Goal: Task Accomplishment & Management: Manage account settings

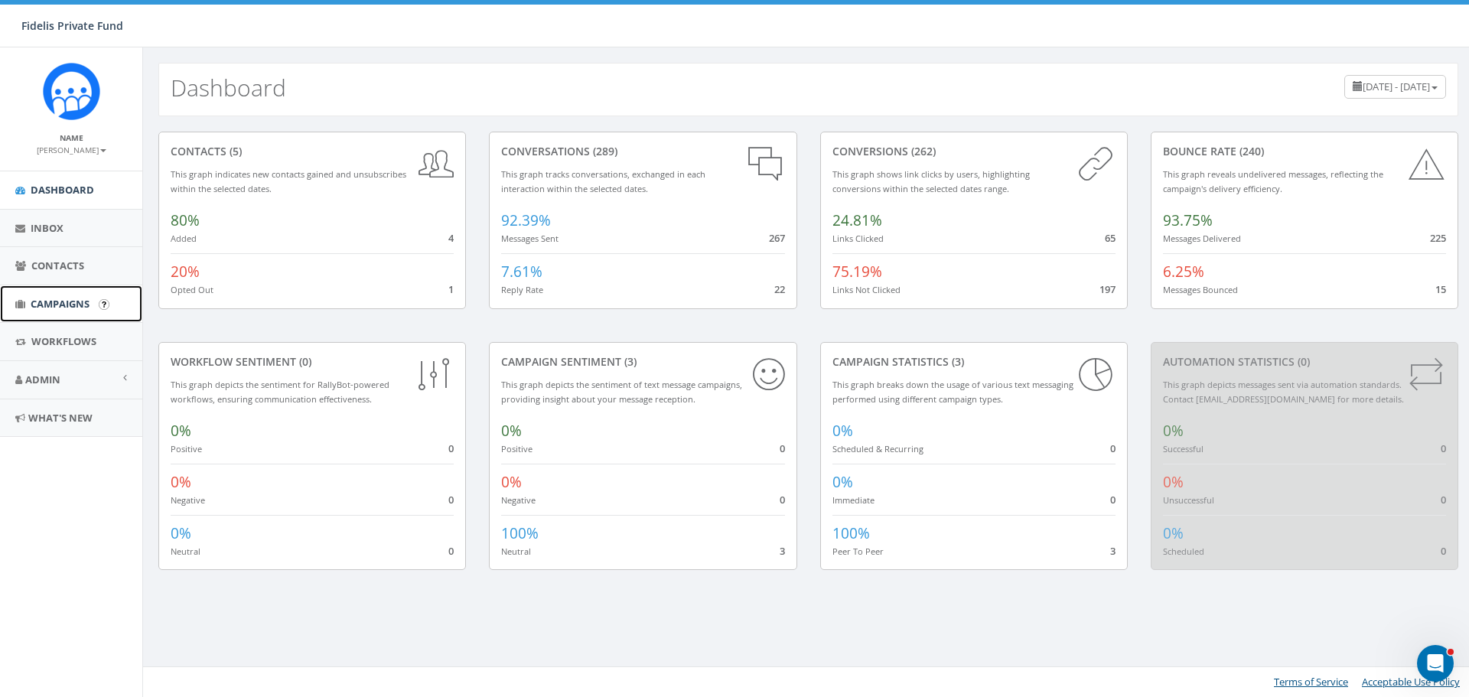
click at [86, 299] on span "Campaigns" at bounding box center [60, 304] width 59 height 14
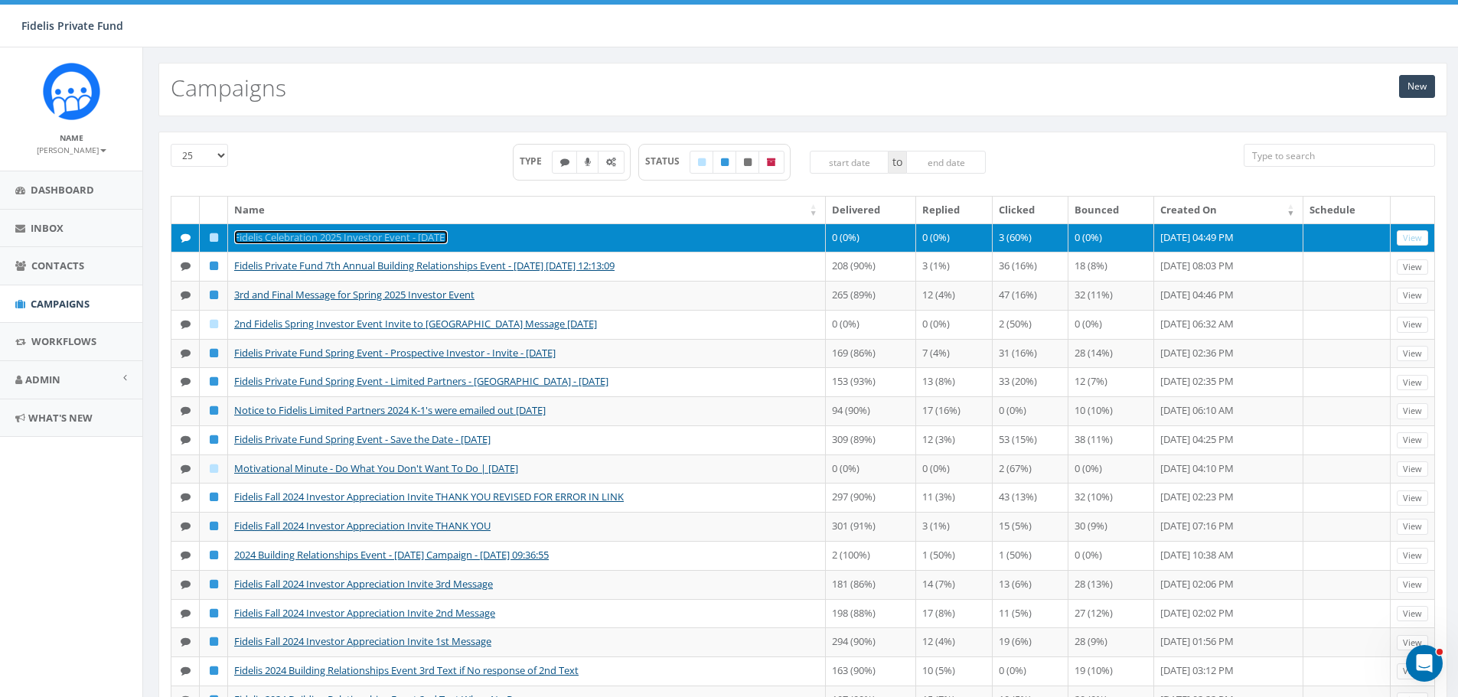
click at [448, 233] on link "Fidelis Celebration 2025 Investor Event - [DATE]" at bounding box center [340, 237] width 213 height 14
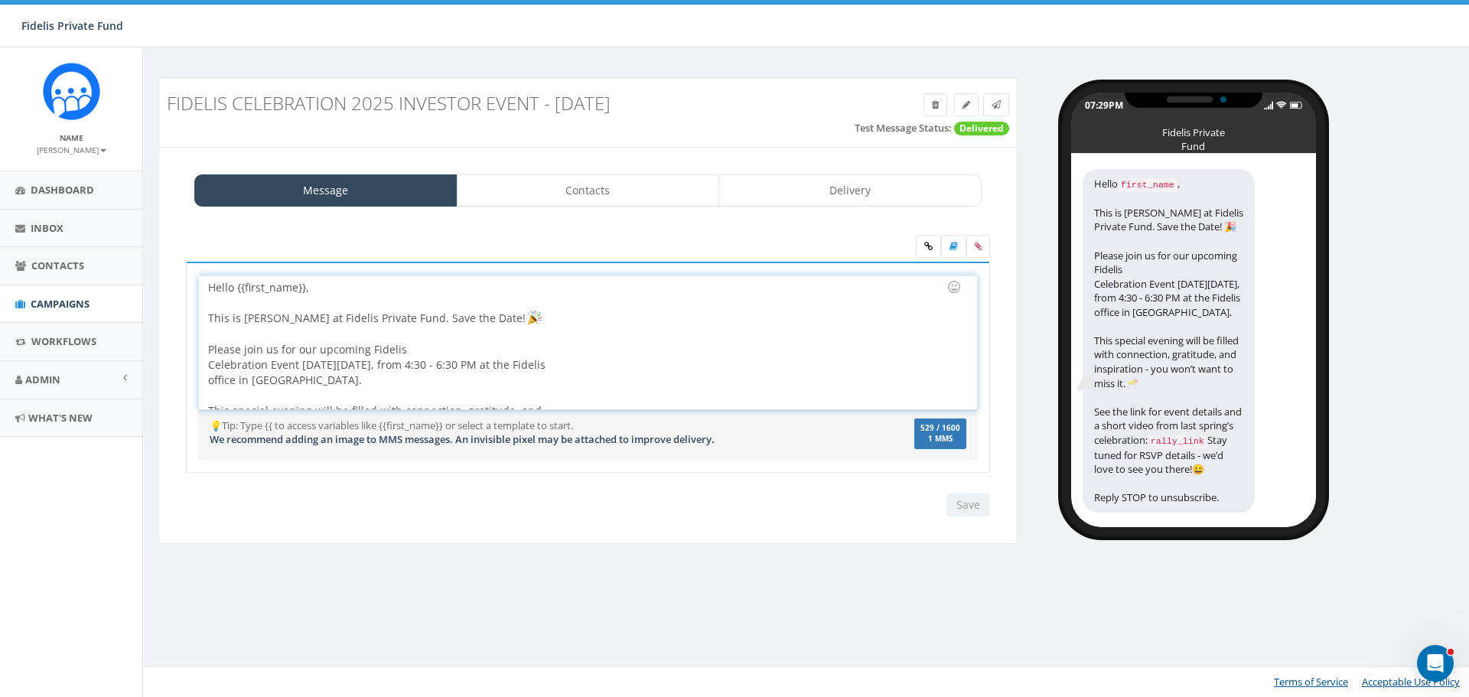
click at [500, 343] on div "Hello {{first_name}}, This is John Lloyd at Fidelis Private Fund. Save the Date…" at bounding box center [587, 342] width 777 height 134
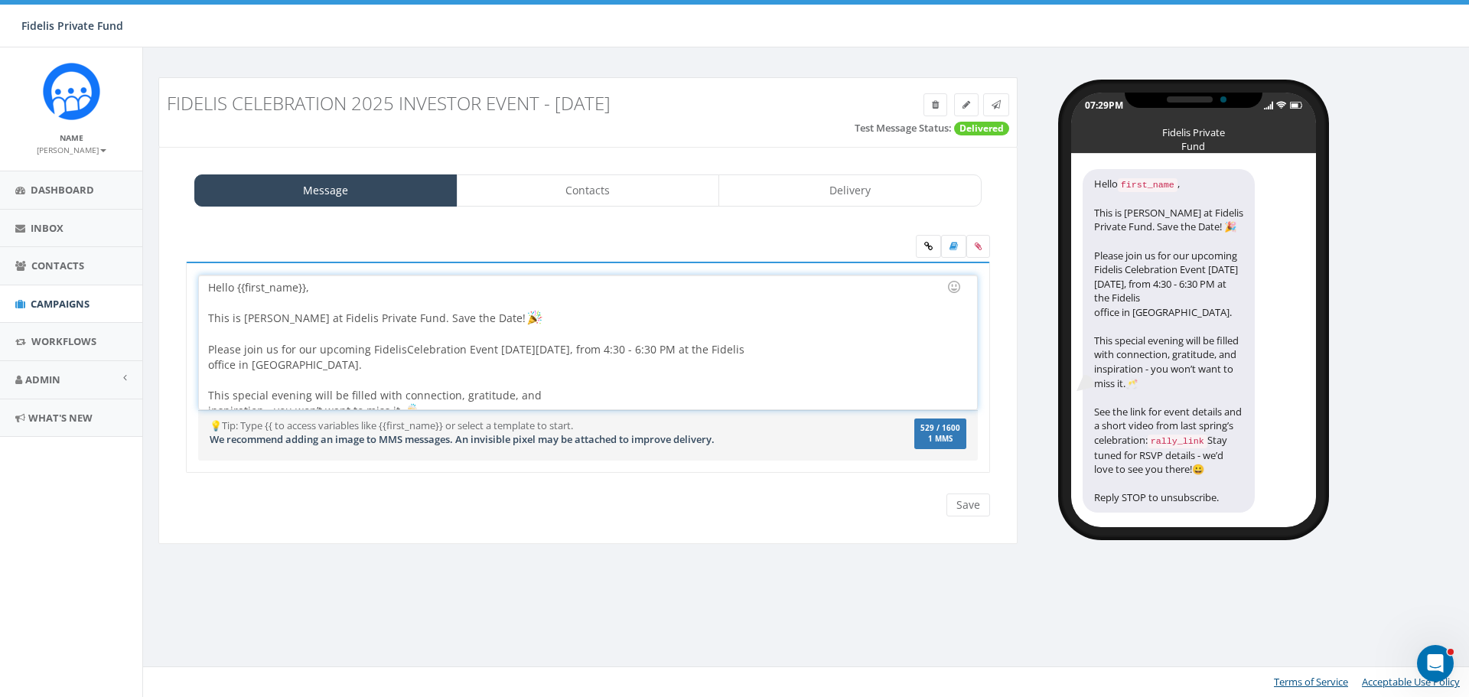
click at [852, 350] on div "Hello {{first_name}}, This is John Lloyd at Fidelis Private Fund. Save the Date…" at bounding box center [587, 342] width 777 height 134
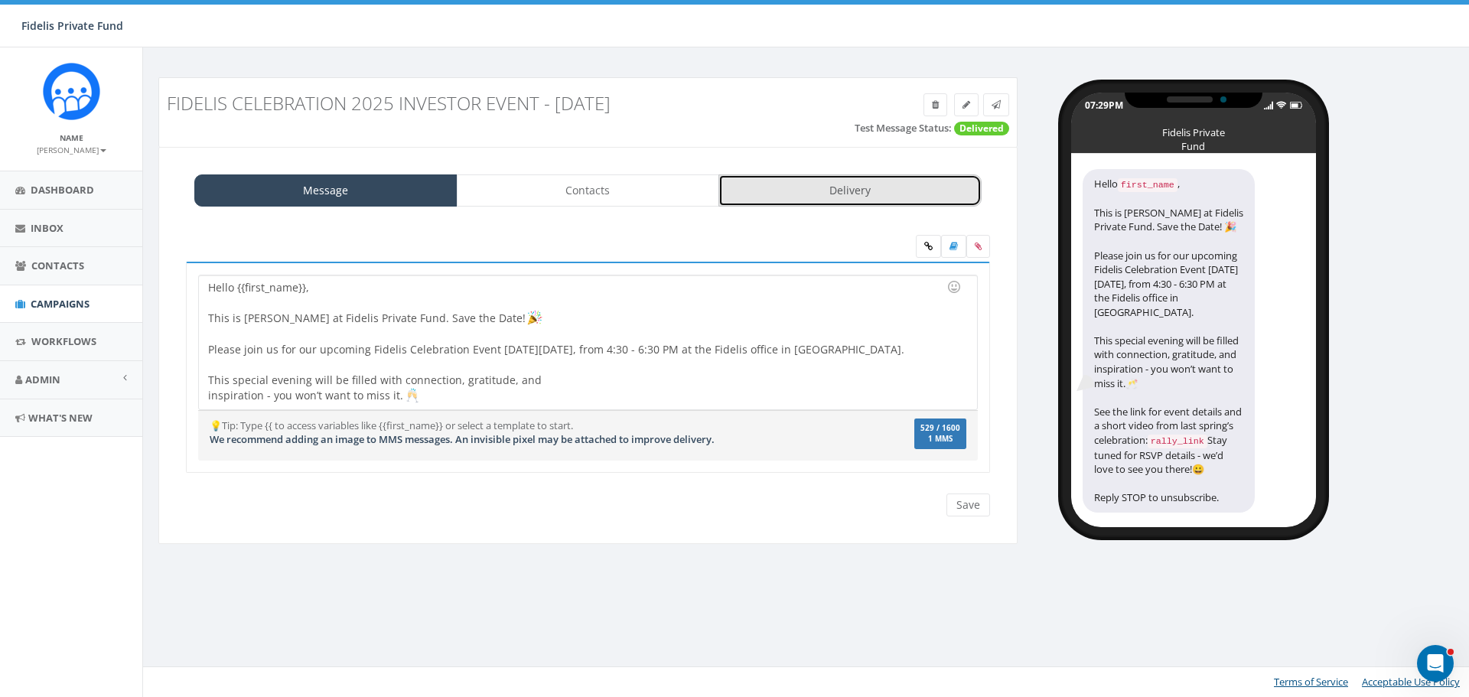
click at [912, 197] on link "Delivery" at bounding box center [849, 190] width 263 height 32
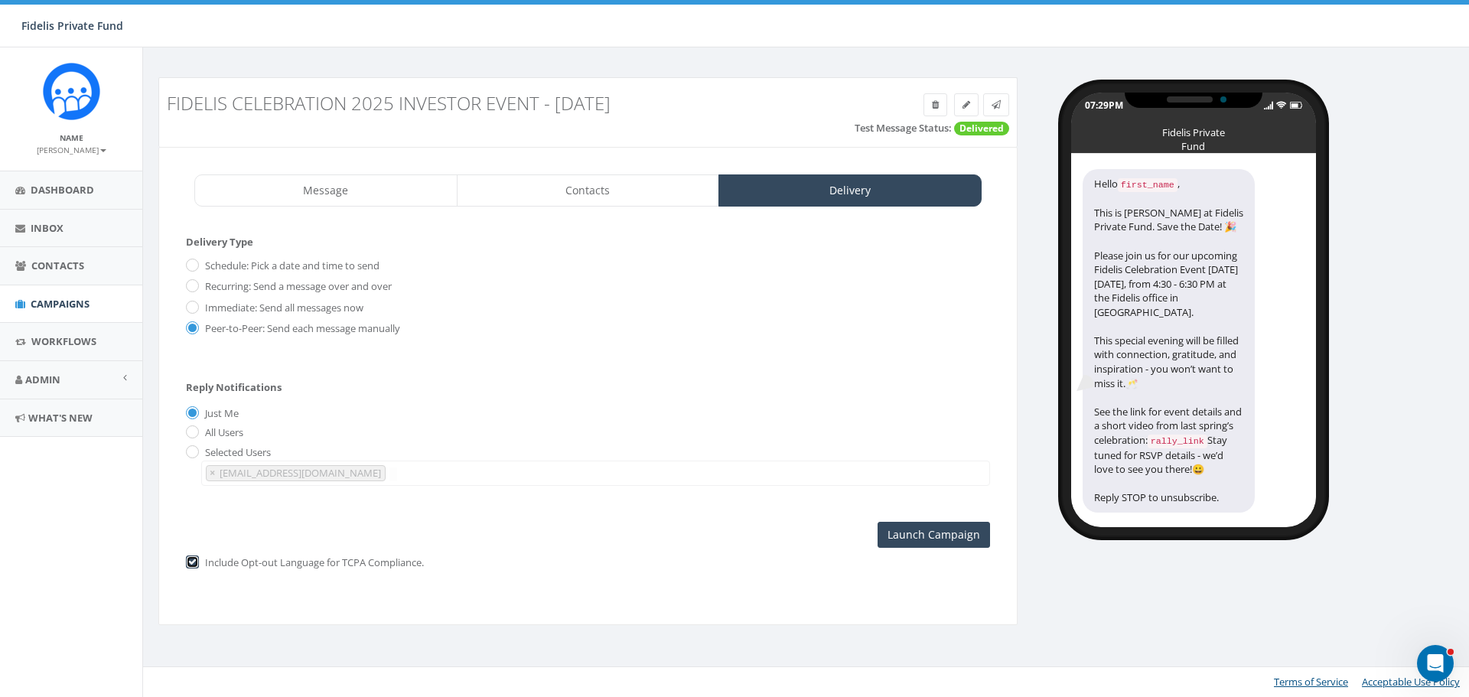
click at [195, 565] on input "checkbox" at bounding box center [191, 564] width 10 height 10
checkbox input "false"
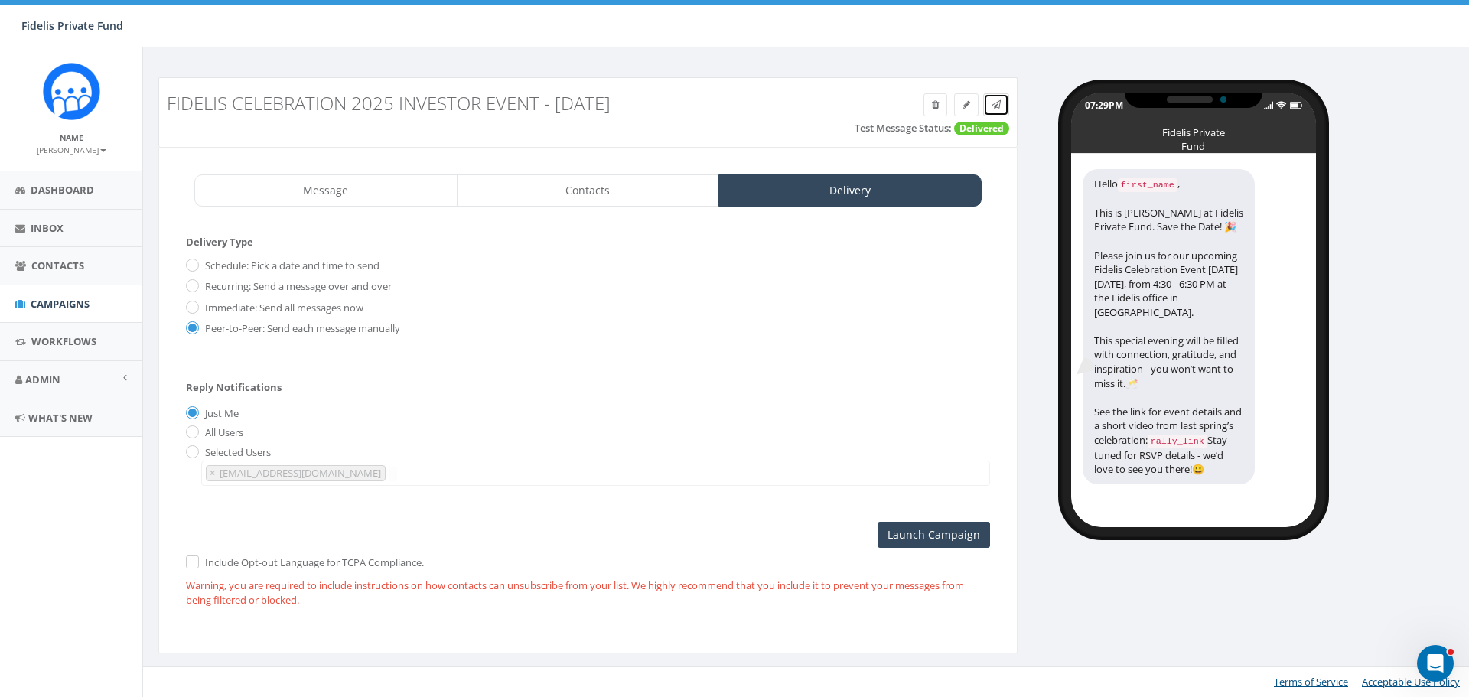
click at [997, 105] on icon at bounding box center [996, 104] width 9 height 9
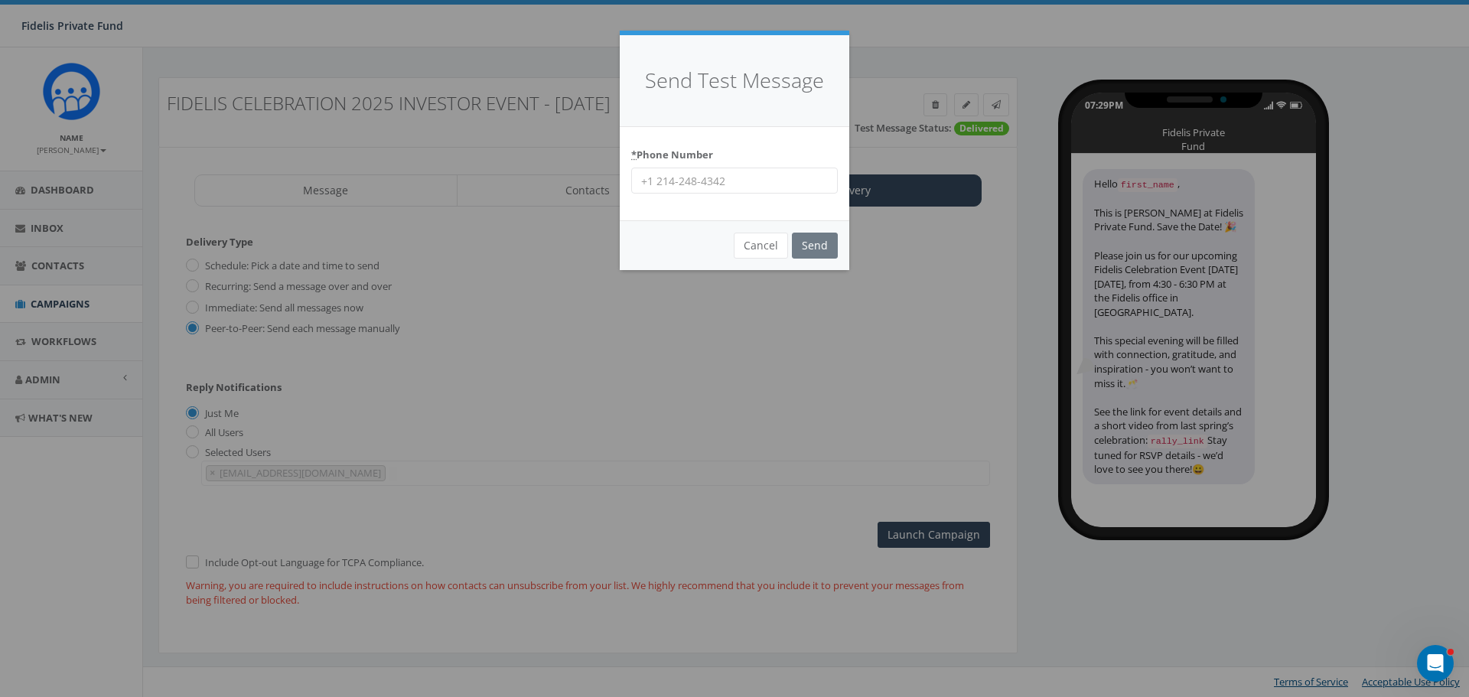
click at [735, 178] on input "* Phone Number" at bounding box center [734, 181] width 207 height 26
type input "14062538340"
click at [811, 248] on input "Send" at bounding box center [815, 246] width 46 height 26
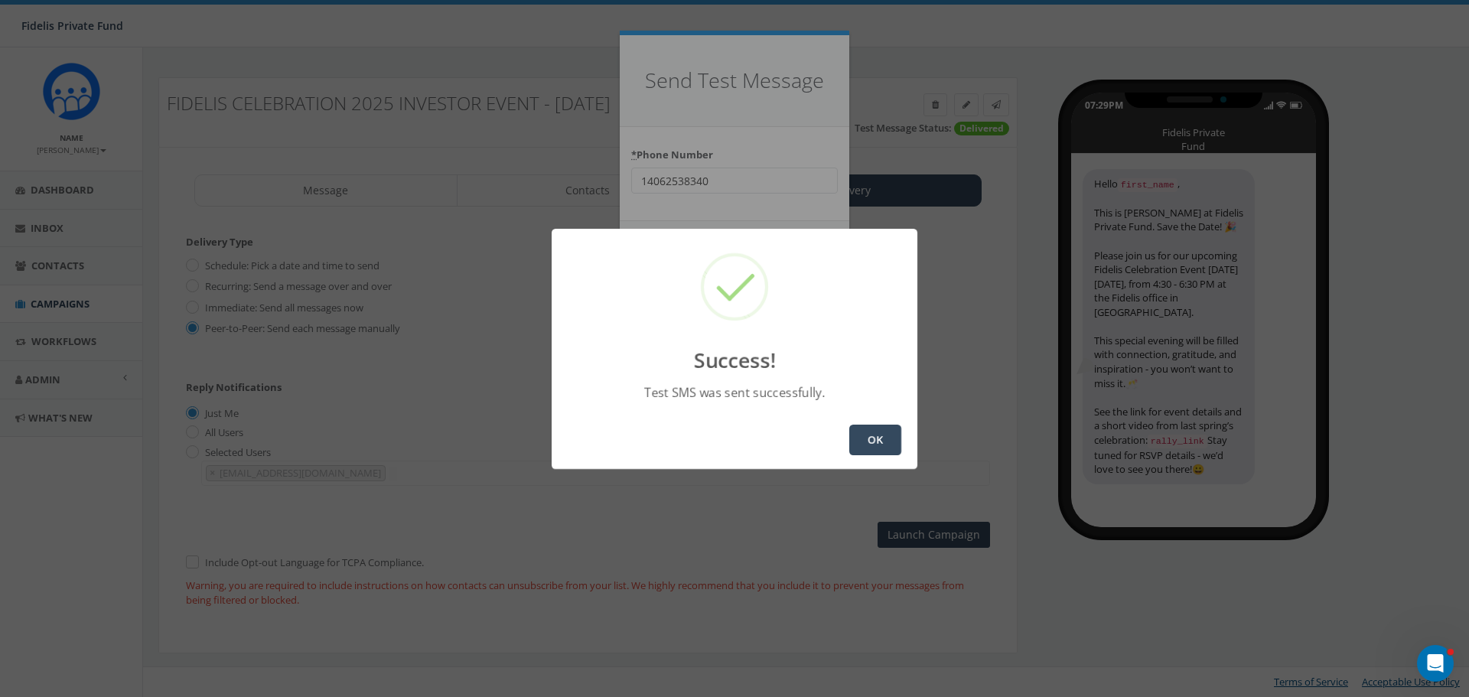
click at [883, 451] on button "OK" at bounding box center [875, 440] width 52 height 31
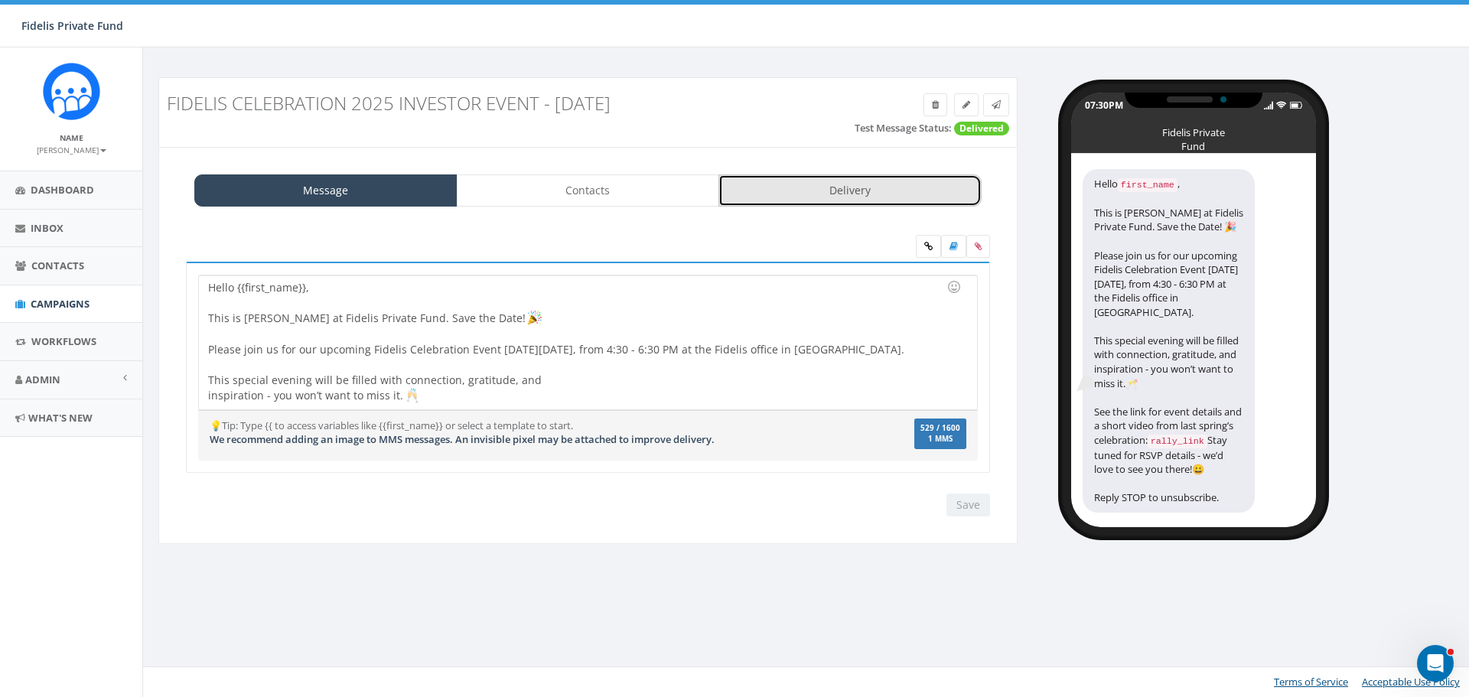
click at [913, 191] on link "Delivery" at bounding box center [849, 190] width 263 height 32
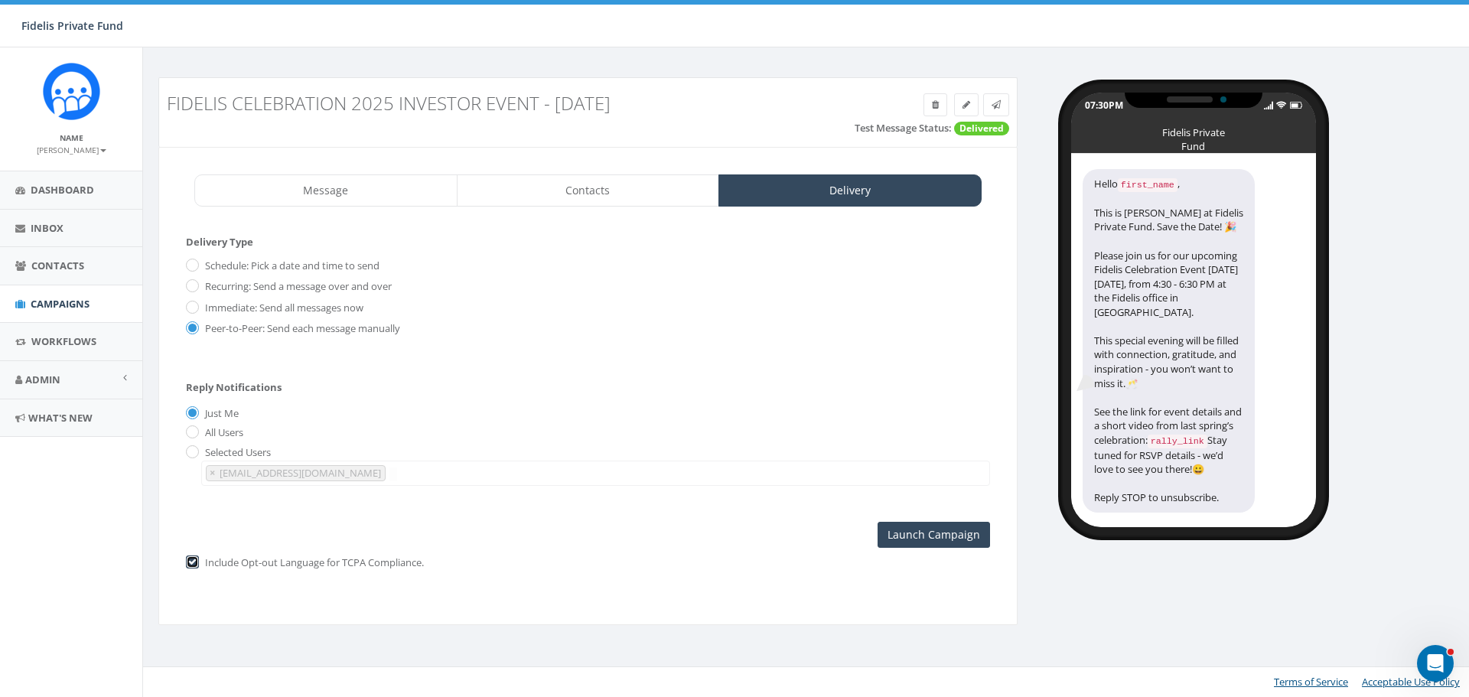
click at [191, 560] on input "checkbox" at bounding box center [191, 564] width 10 height 10
checkbox input "false"
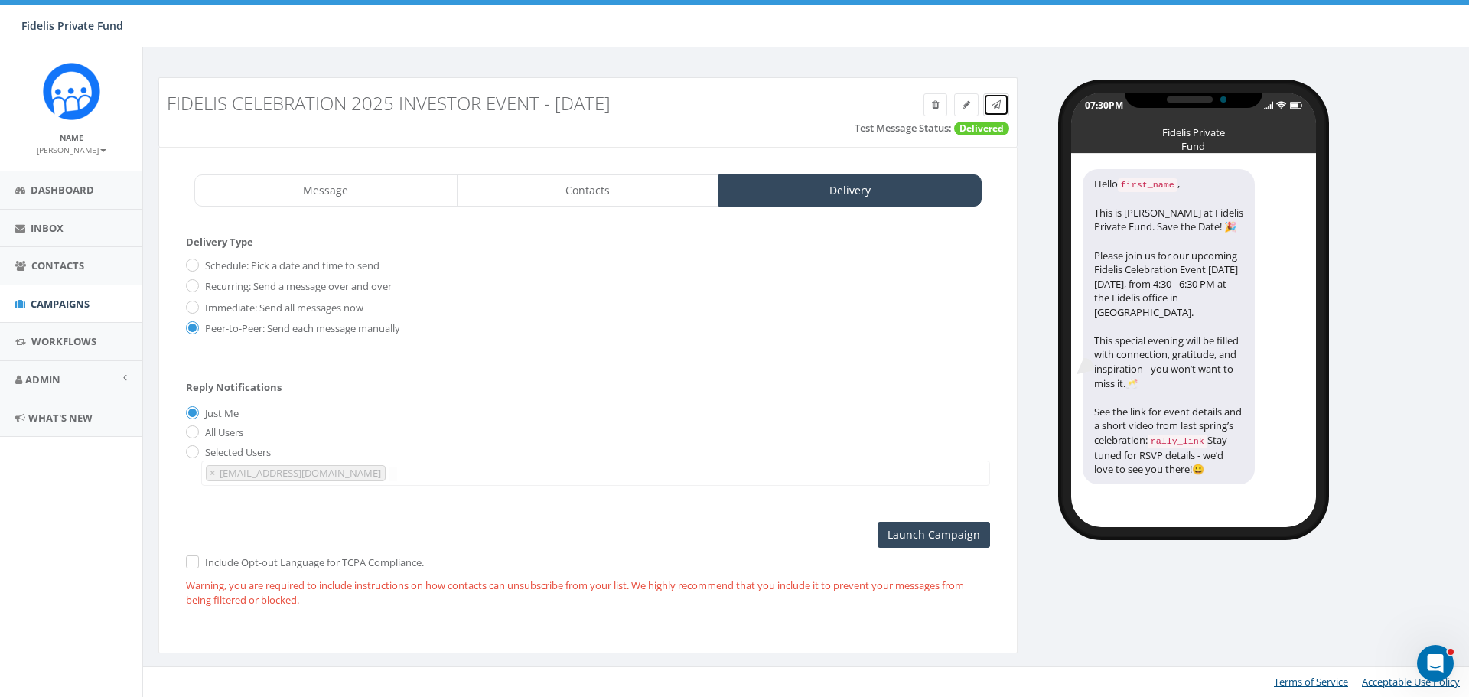
click at [993, 109] on span at bounding box center [996, 104] width 9 height 13
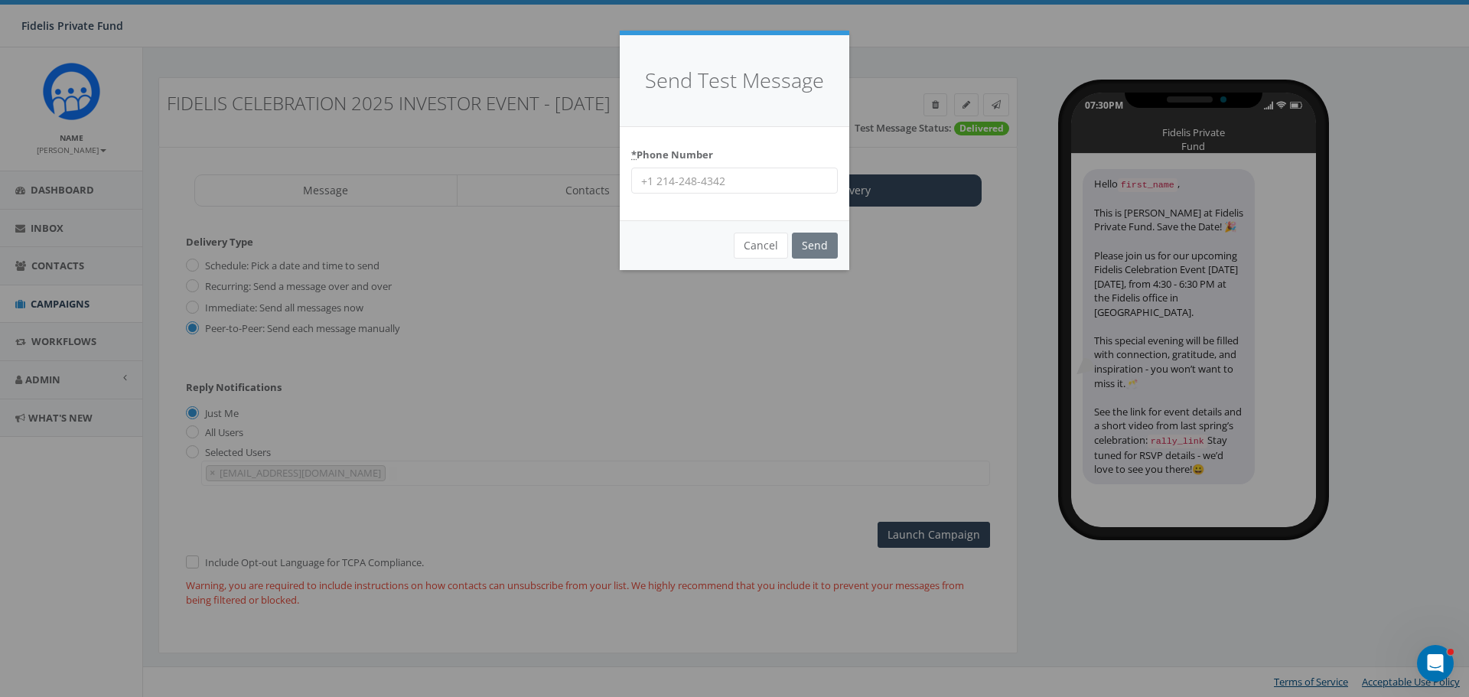
click at [733, 181] on input "* Phone Number" at bounding box center [734, 181] width 207 height 26
type input "17607531393"
click at [816, 239] on input "Send" at bounding box center [815, 246] width 46 height 26
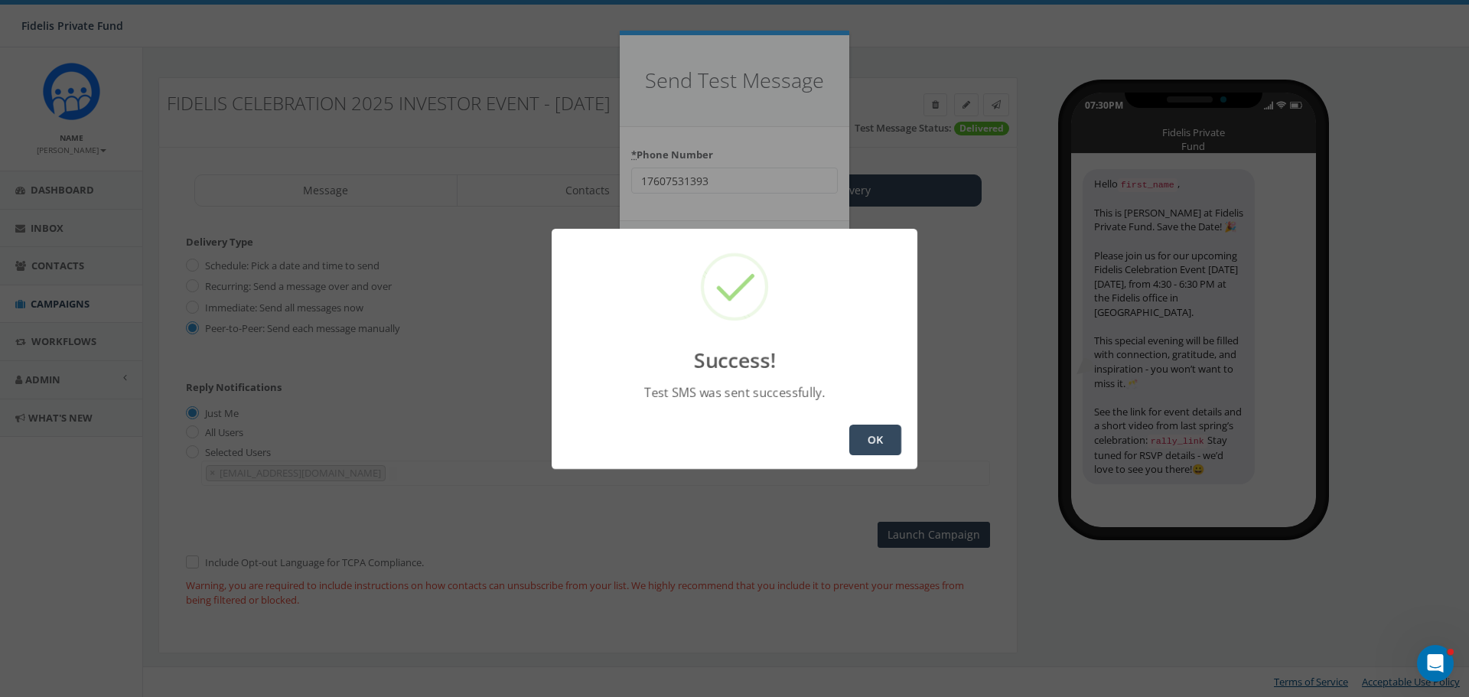
click at [873, 436] on button "OK" at bounding box center [875, 440] width 52 height 31
